Goal: Complete application form

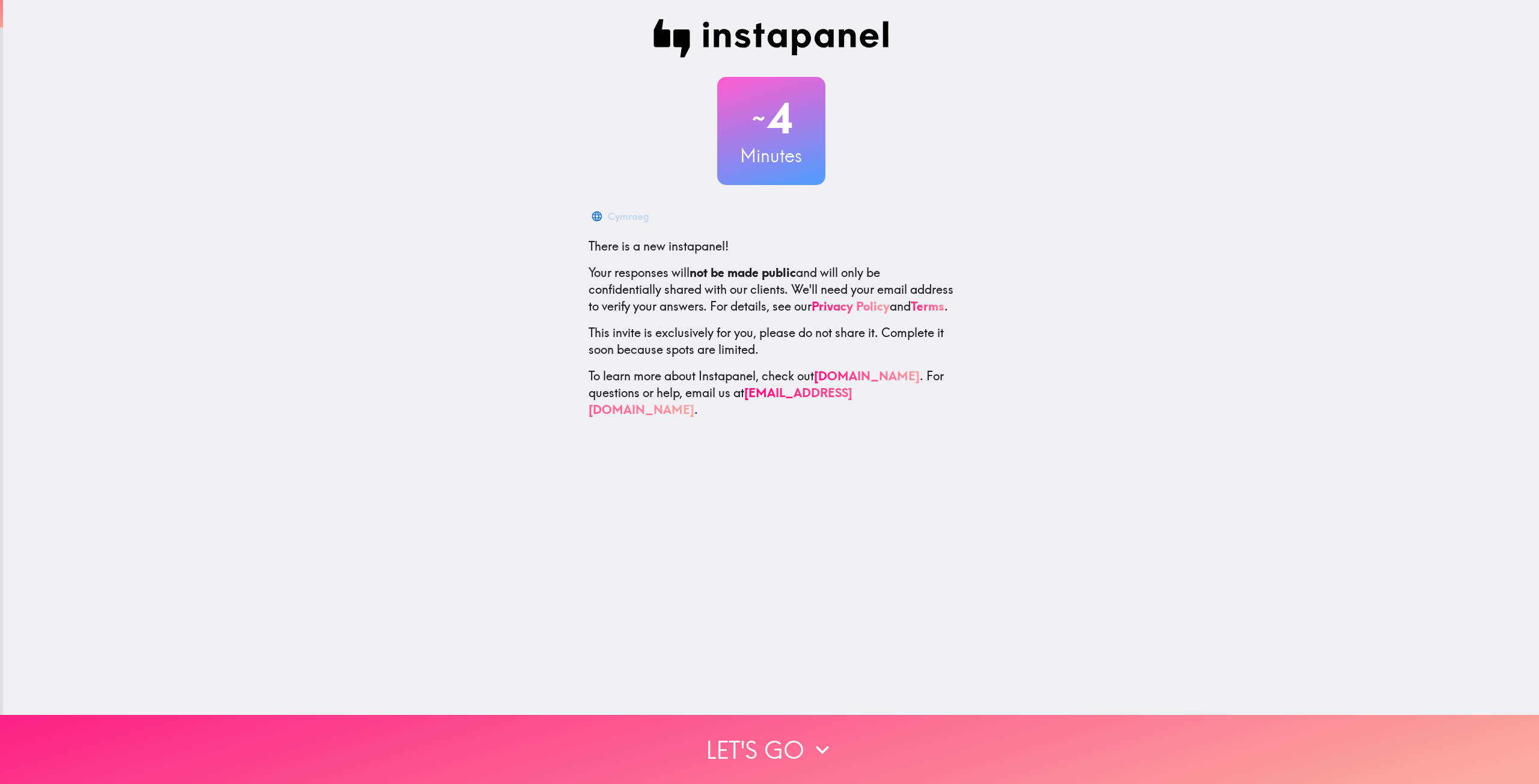
click at [772, 732] on button "Let's go" at bounding box center [770, 749] width 1539 height 69
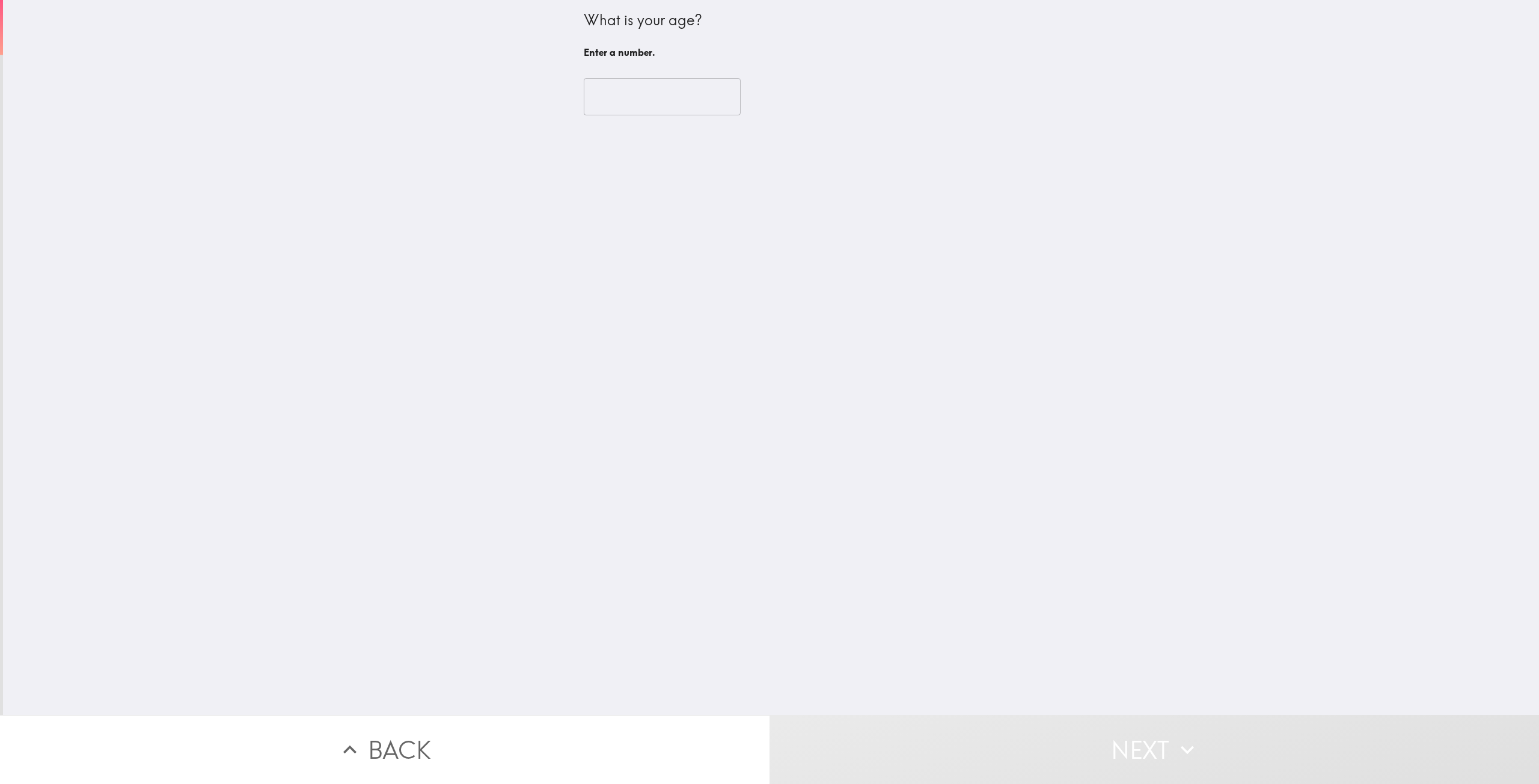
click at [641, 112] on input "number" at bounding box center [662, 97] width 157 height 37
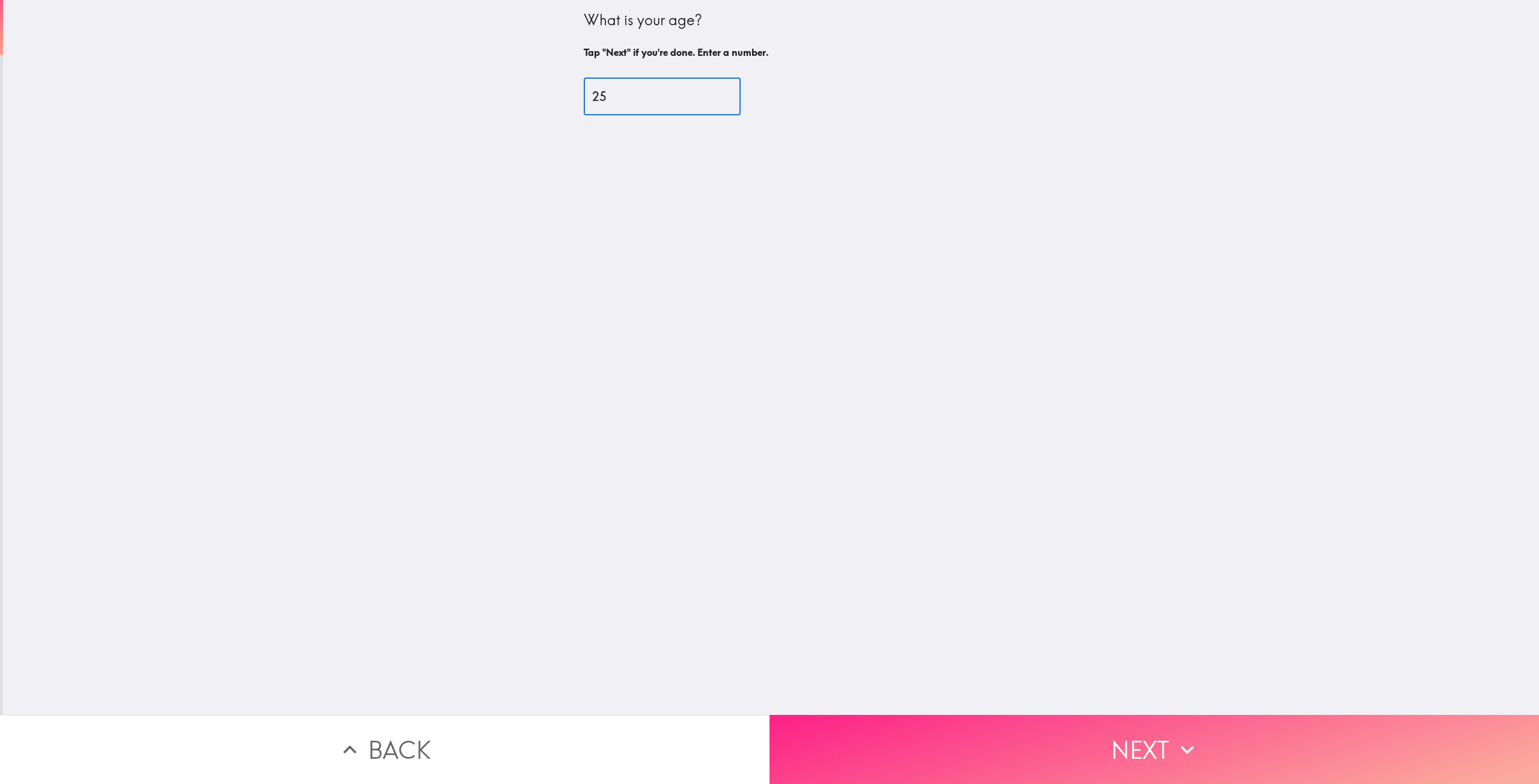
type input "25"
click at [1128, 745] on button "Next" at bounding box center [1154, 749] width 770 height 69
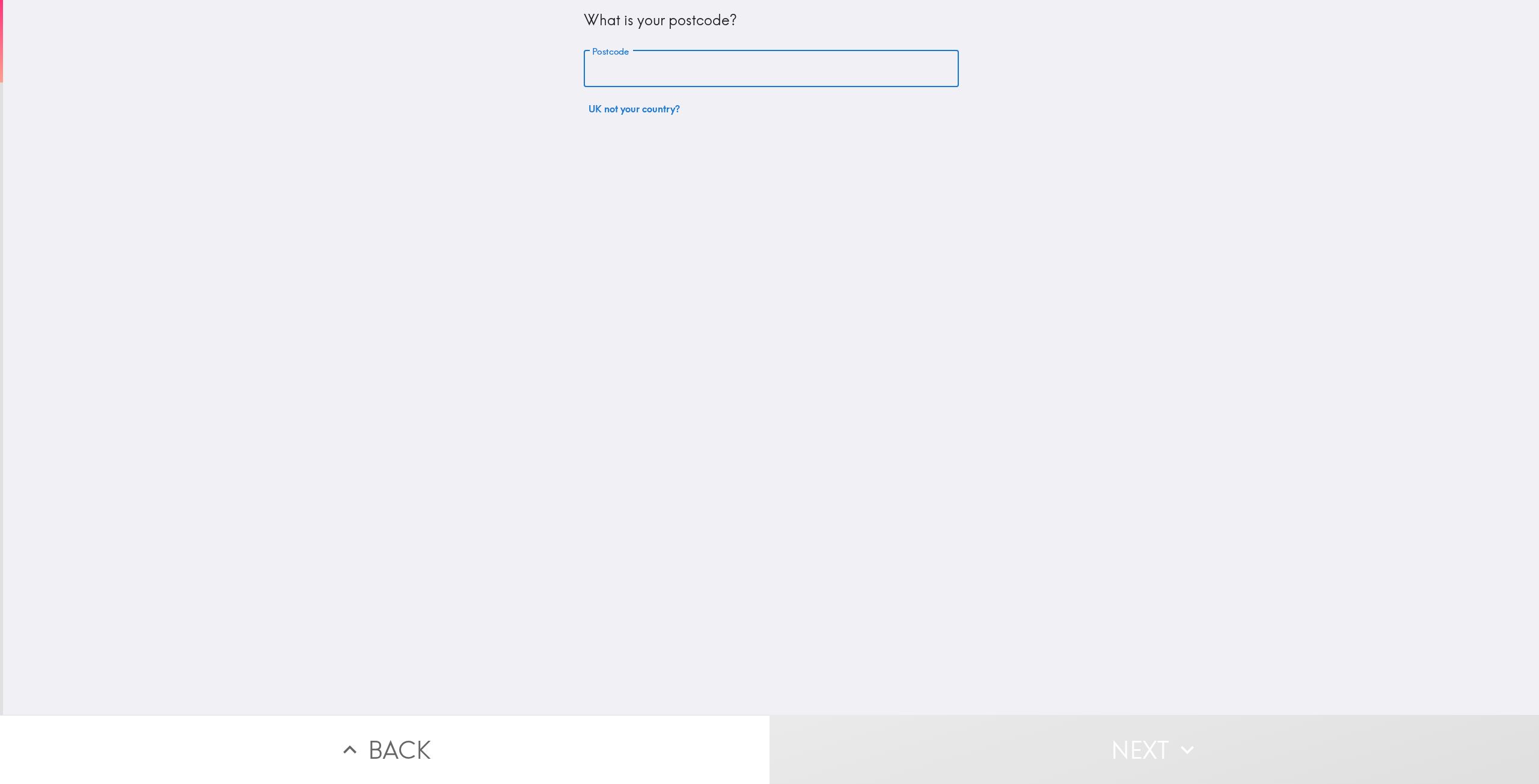
click at [640, 75] on input "Postcode" at bounding box center [771, 69] width 376 height 37
type input "ME20 6PZ"
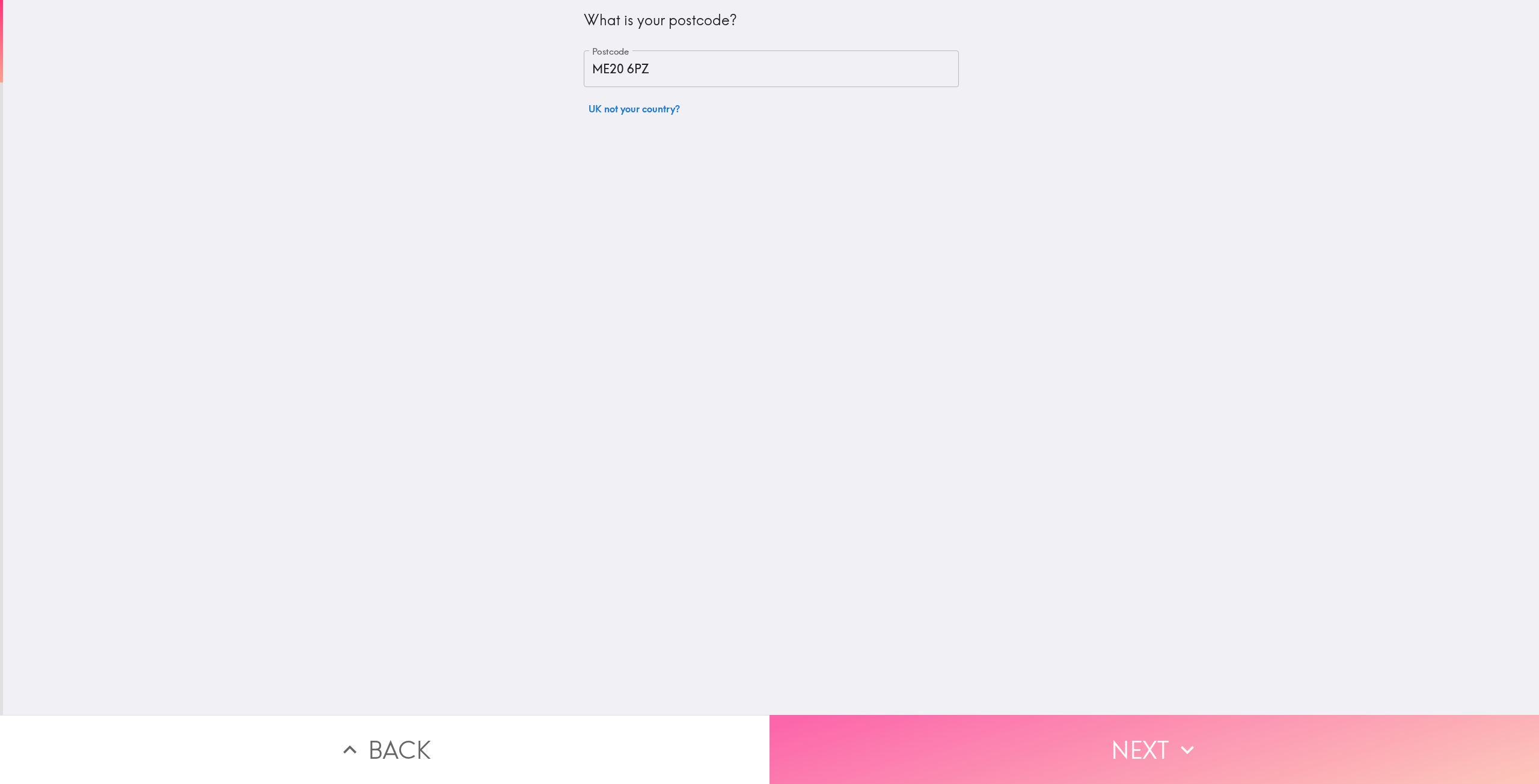
click at [1112, 717] on button "Next" at bounding box center [1154, 749] width 770 height 69
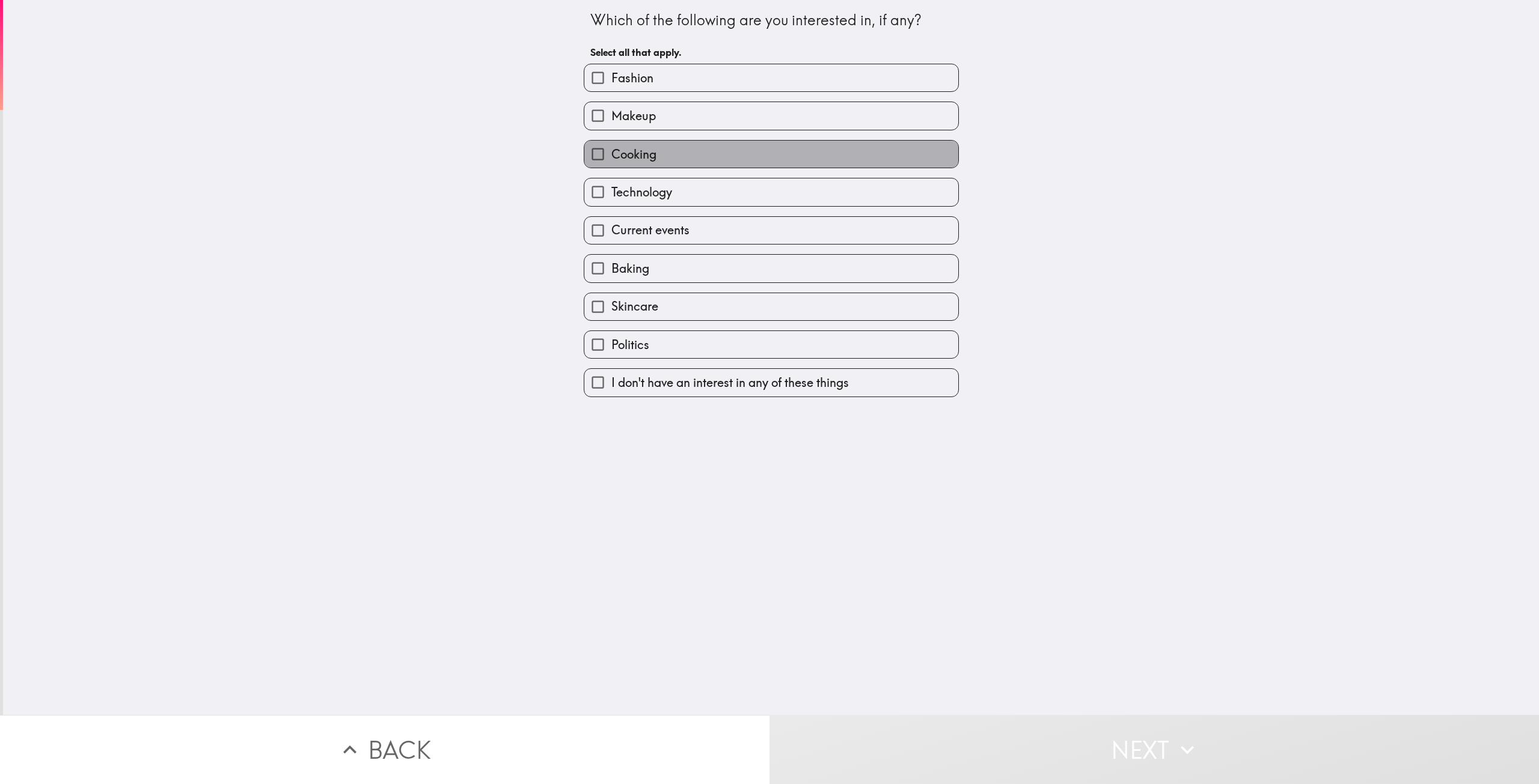
click at [641, 151] on span "Cooking" at bounding box center [634, 154] width 45 height 17
click at [612, 151] on input "Cooking" at bounding box center [597, 153] width 27 height 27
checkbox input "true"
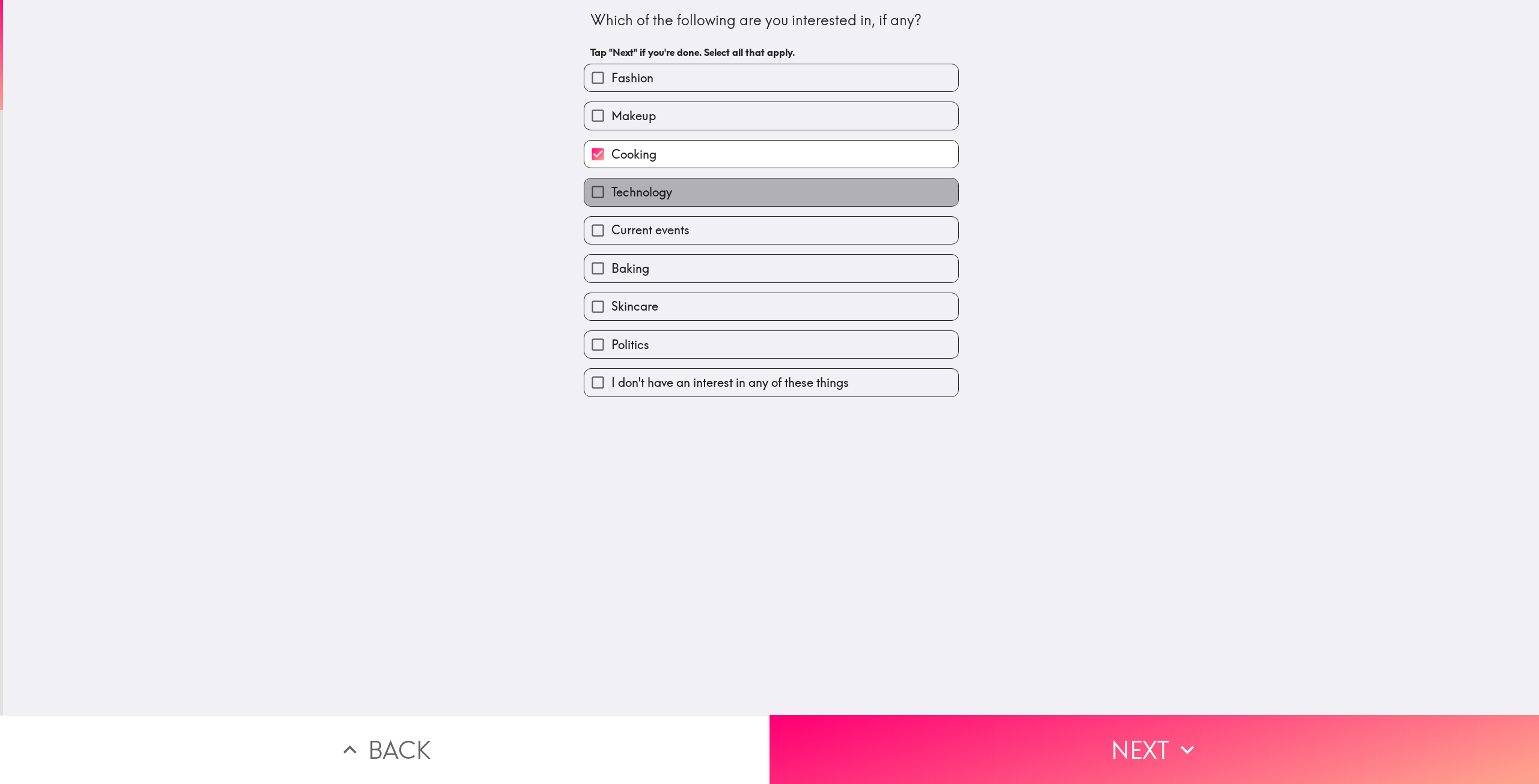
click at [641, 186] on span "Technology" at bounding box center [642, 192] width 61 height 17
click at [612, 186] on input "Technology" at bounding box center [597, 192] width 27 height 27
checkbox input "true"
click at [638, 237] on span "Current events" at bounding box center [650, 230] width 78 height 17
click at [612, 237] on input "Current events" at bounding box center [597, 230] width 27 height 27
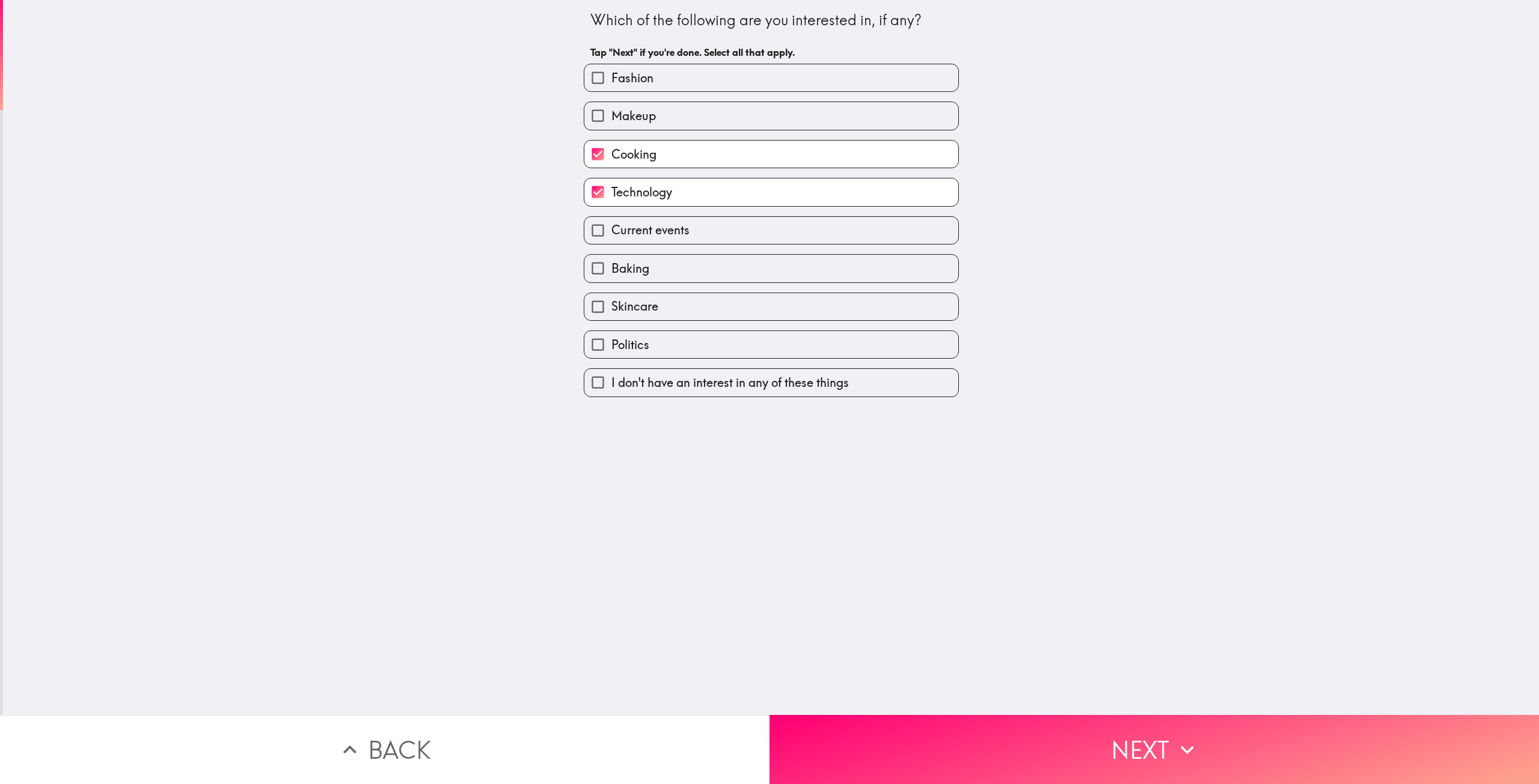
checkbox input "true"
click at [629, 339] on span "Politics" at bounding box center [630, 345] width 38 height 17
click at [612, 339] on input "Politics" at bounding box center [597, 344] width 27 height 27
checkbox input "true"
click at [644, 268] on label "Baking" at bounding box center [770, 267] width 374 height 27
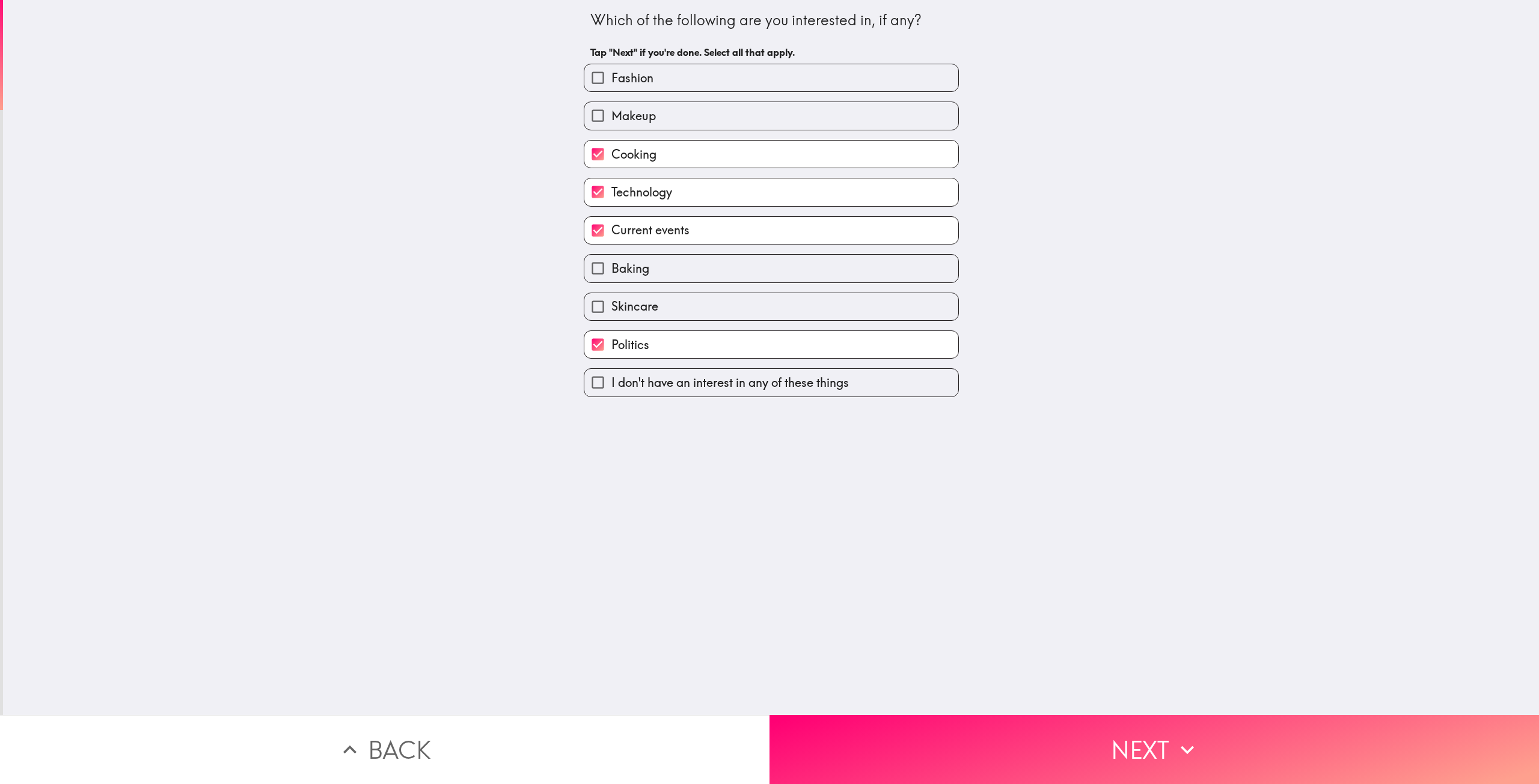
click at [612, 268] on input "Baking" at bounding box center [597, 267] width 27 height 27
checkbox input "true"
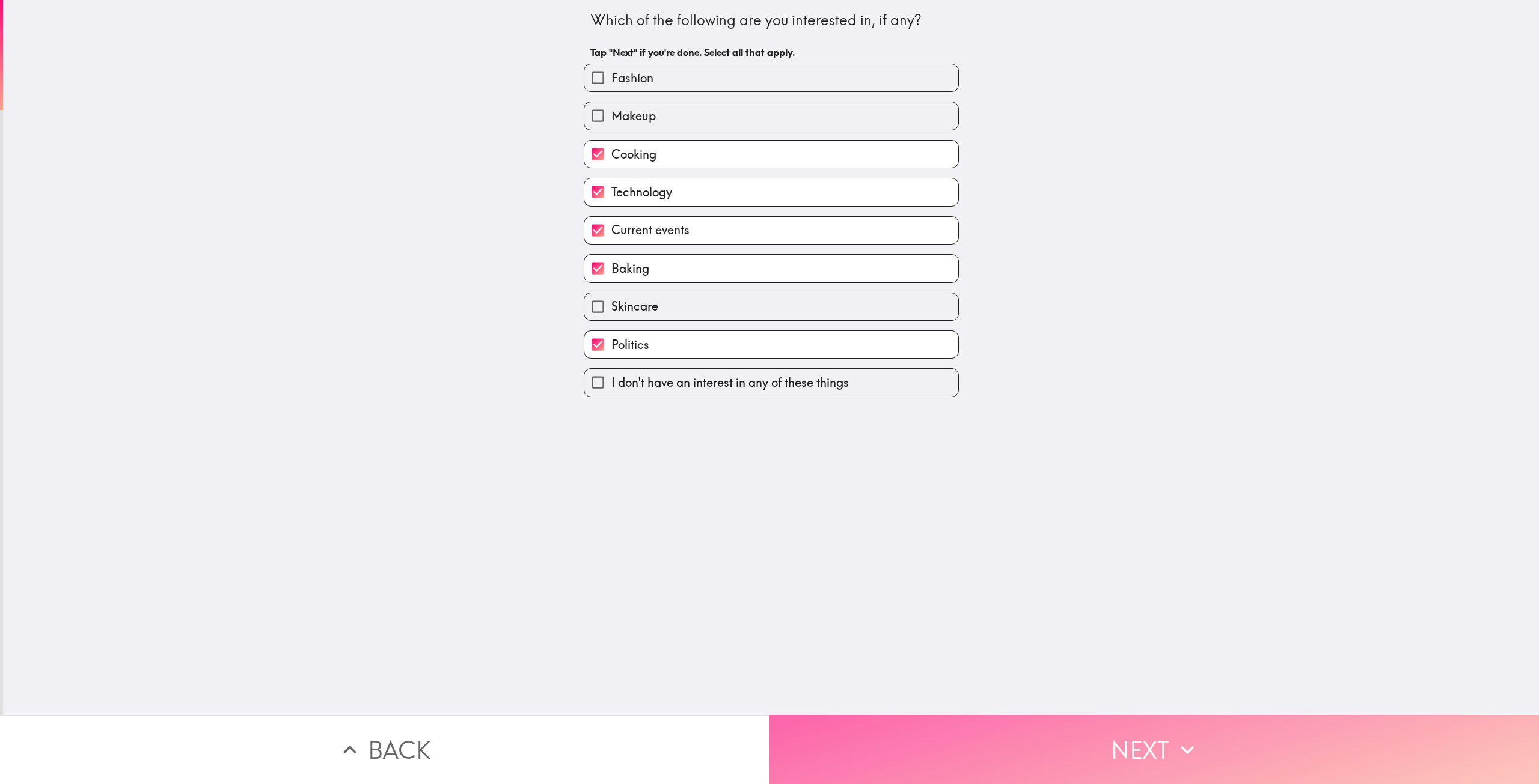
click at [1123, 731] on button "Next" at bounding box center [1154, 749] width 770 height 69
